Goal: Information Seeking & Learning: Learn about a topic

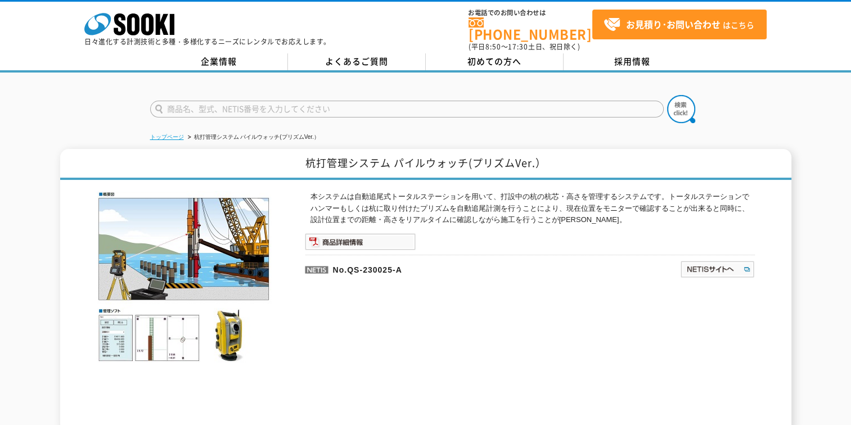
click at [173, 134] on link "トップページ" at bounding box center [167, 137] width 34 height 6
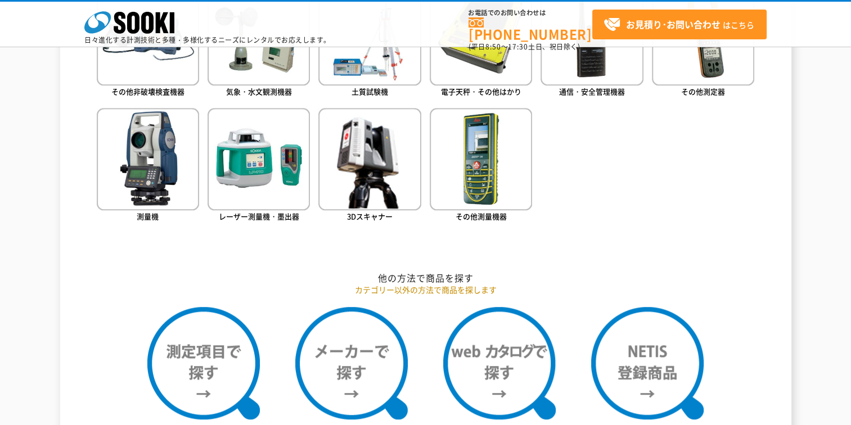
scroll to position [675, 0]
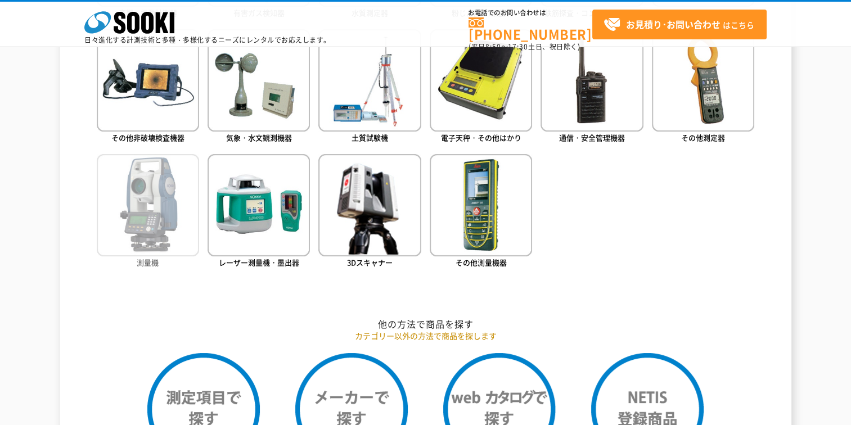
click at [164, 208] on img at bounding box center [148, 205] width 102 height 102
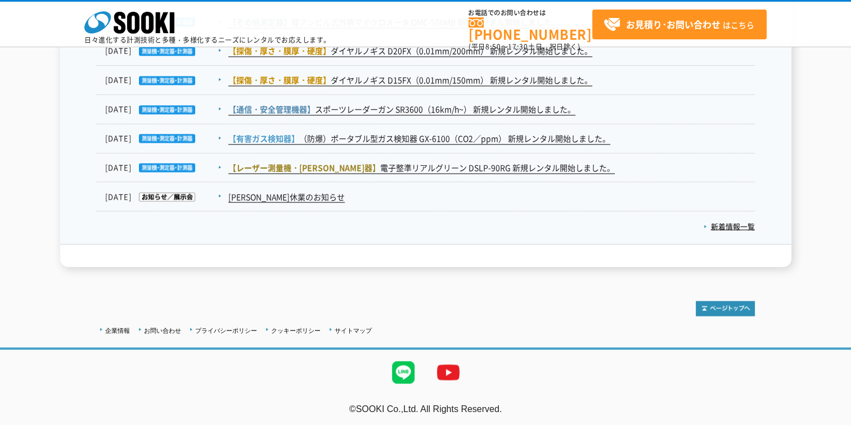
scroll to position [1707, 0]
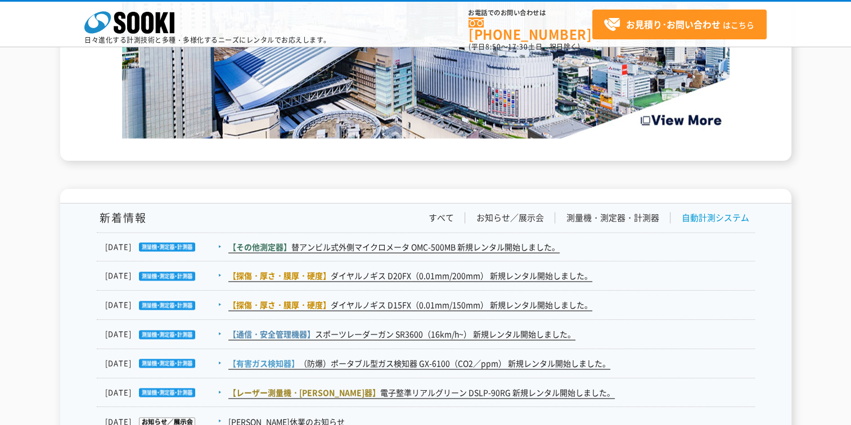
click at [702, 219] on link "自動計測システム" at bounding box center [716, 218] width 68 height 12
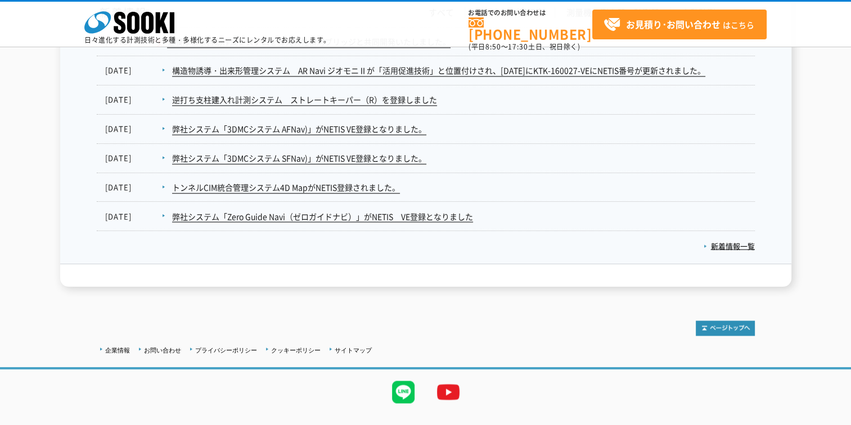
scroll to position [1932, 0]
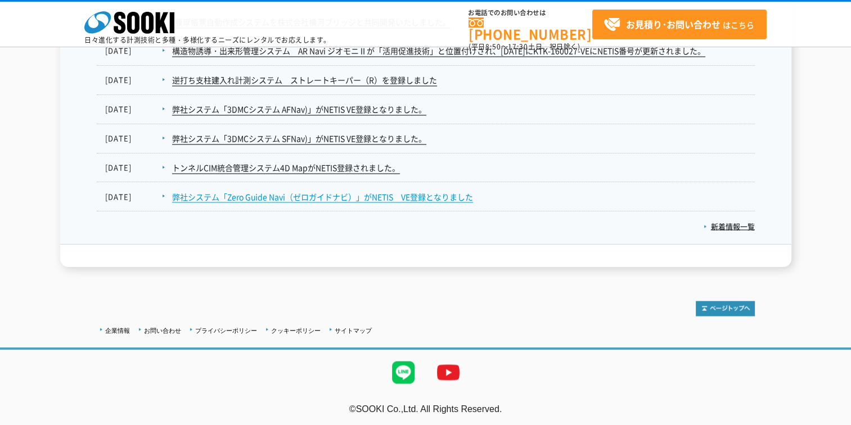
click at [343, 198] on link "弊社システム「Zero Guide Navi（ゼロガイドナビ）」がNETIS　VE登録となりました" at bounding box center [322, 197] width 301 height 12
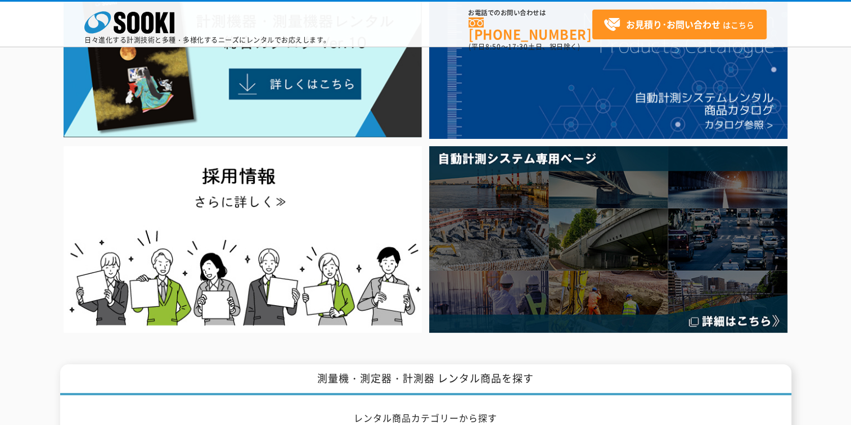
scroll to position [0, 0]
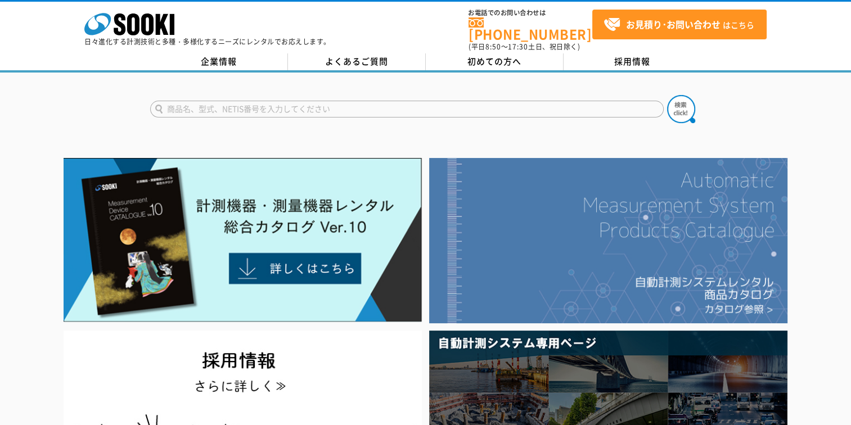
click at [682, 218] on img at bounding box center [608, 240] width 358 height 165
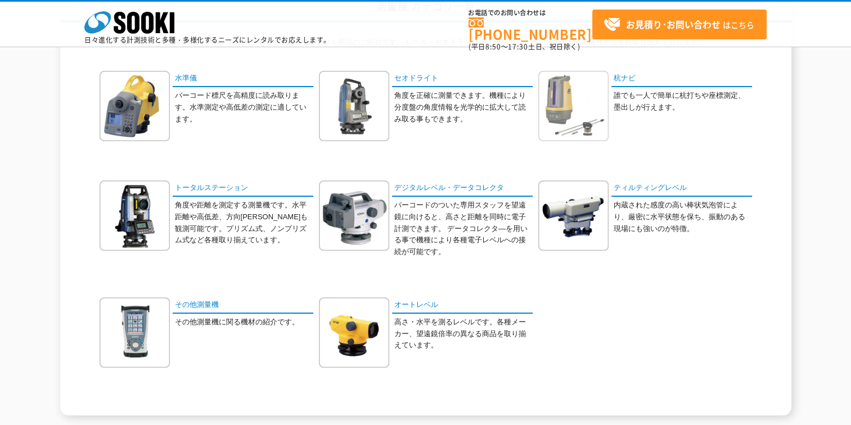
scroll to position [113, 0]
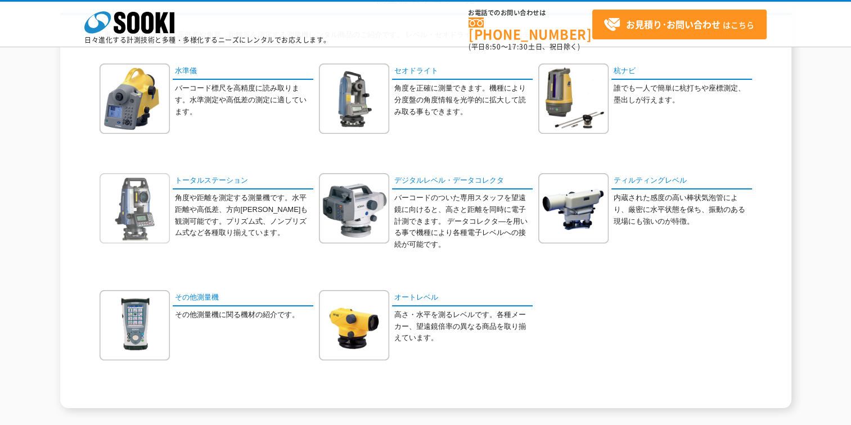
click at [138, 194] on img at bounding box center [135, 208] width 70 height 70
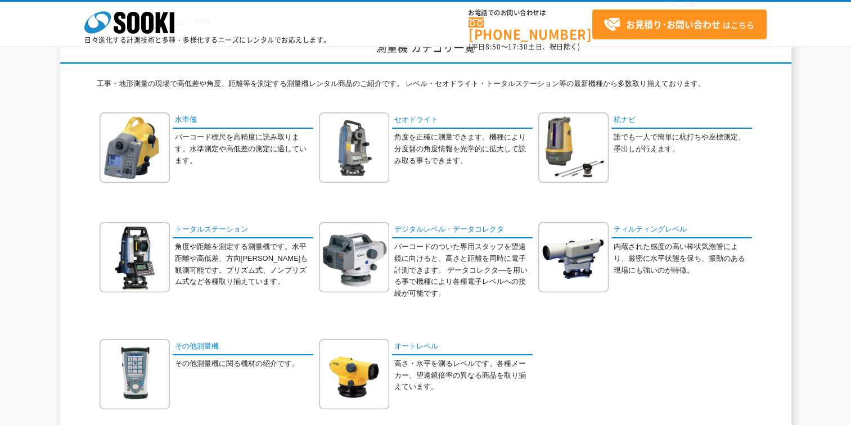
scroll to position [0, 0]
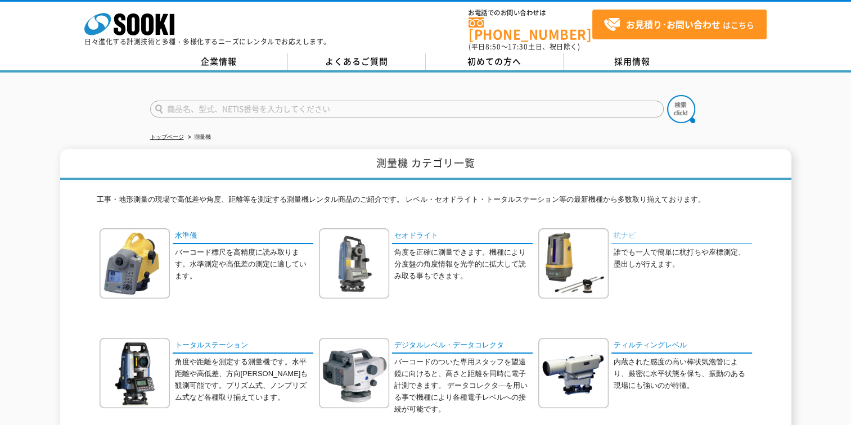
click at [628, 228] on link "杭ナビ" at bounding box center [681, 236] width 141 height 16
